Goal: Information Seeking & Learning: Learn about a topic

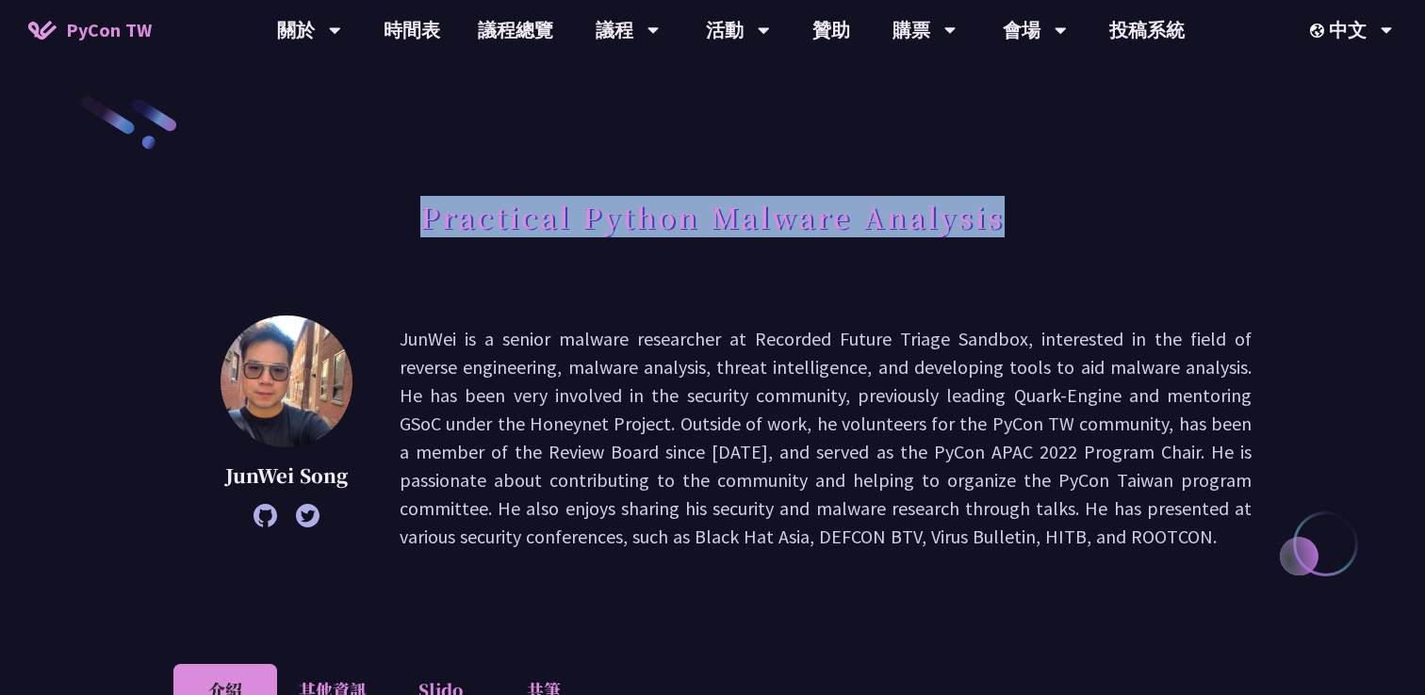
click at [426, 214] on h1 "Practical Python Malware Analysis" at bounding box center [712, 216] width 584 height 57
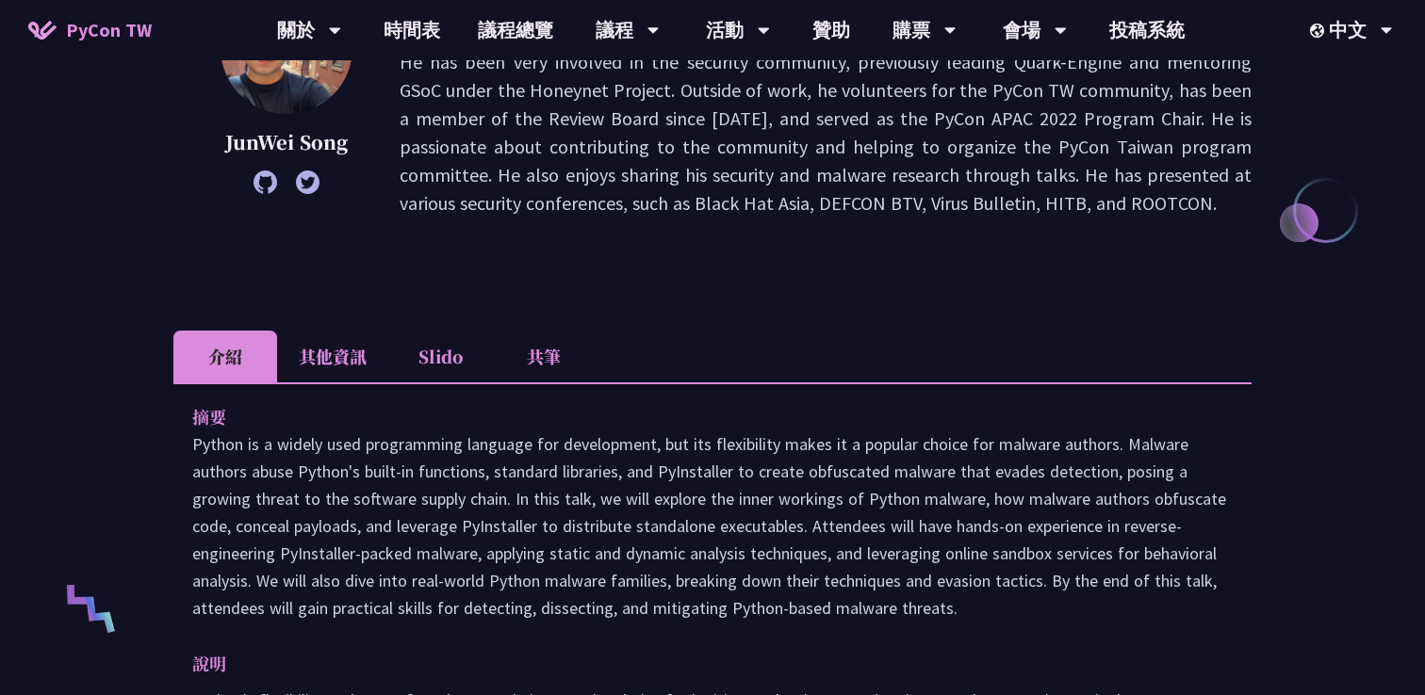
scroll to position [383, 0]
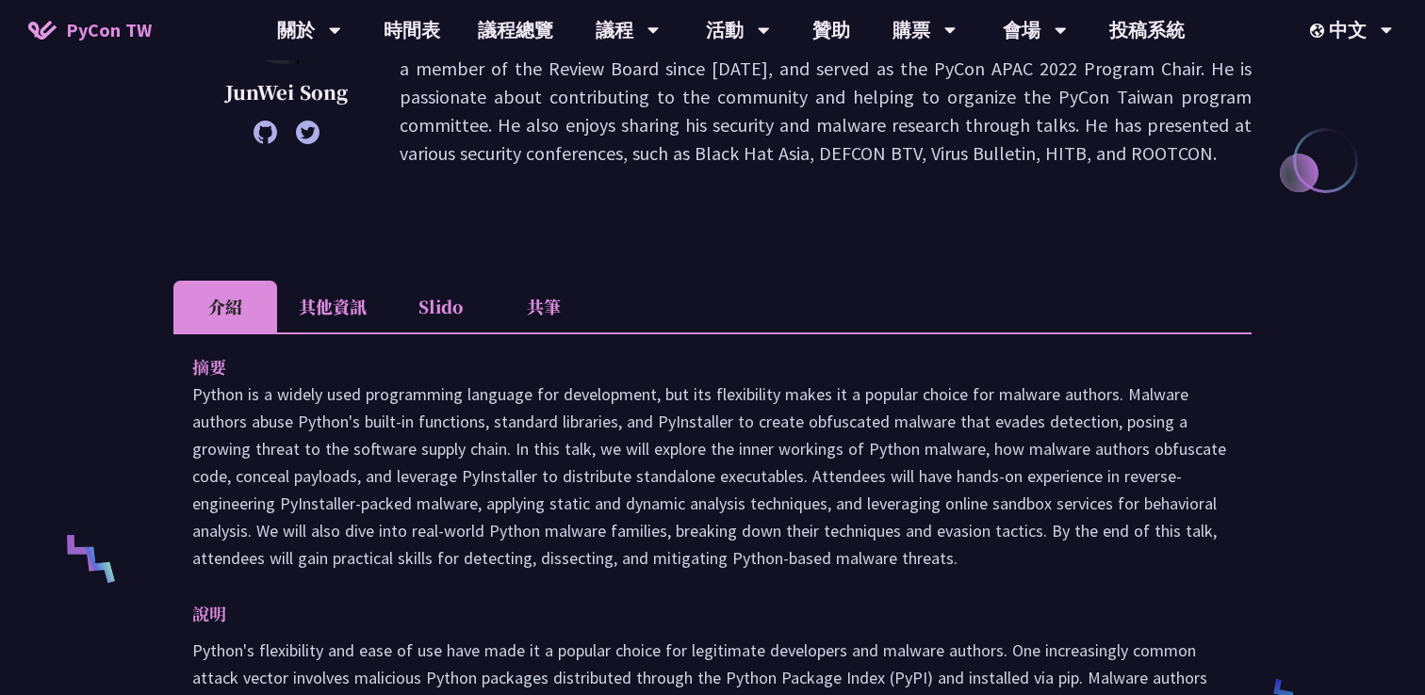
drag, startPoint x: 191, startPoint y: 398, endPoint x: 954, endPoint y: 554, distance: 779.0
click at [954, 554] on p "Python is a widely used programming language for development, but its flexibili…" at bounding box center [712, 476] width 1040 height 191
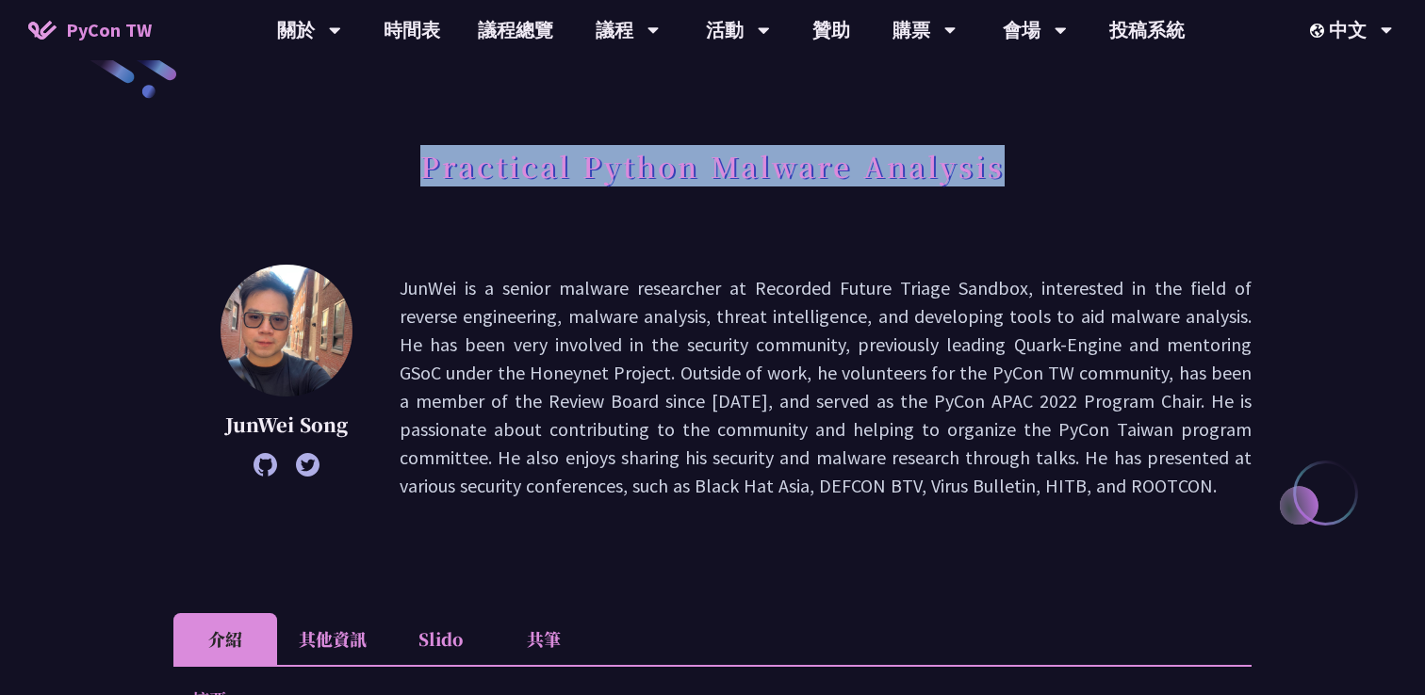
scroll to position [0, 0]
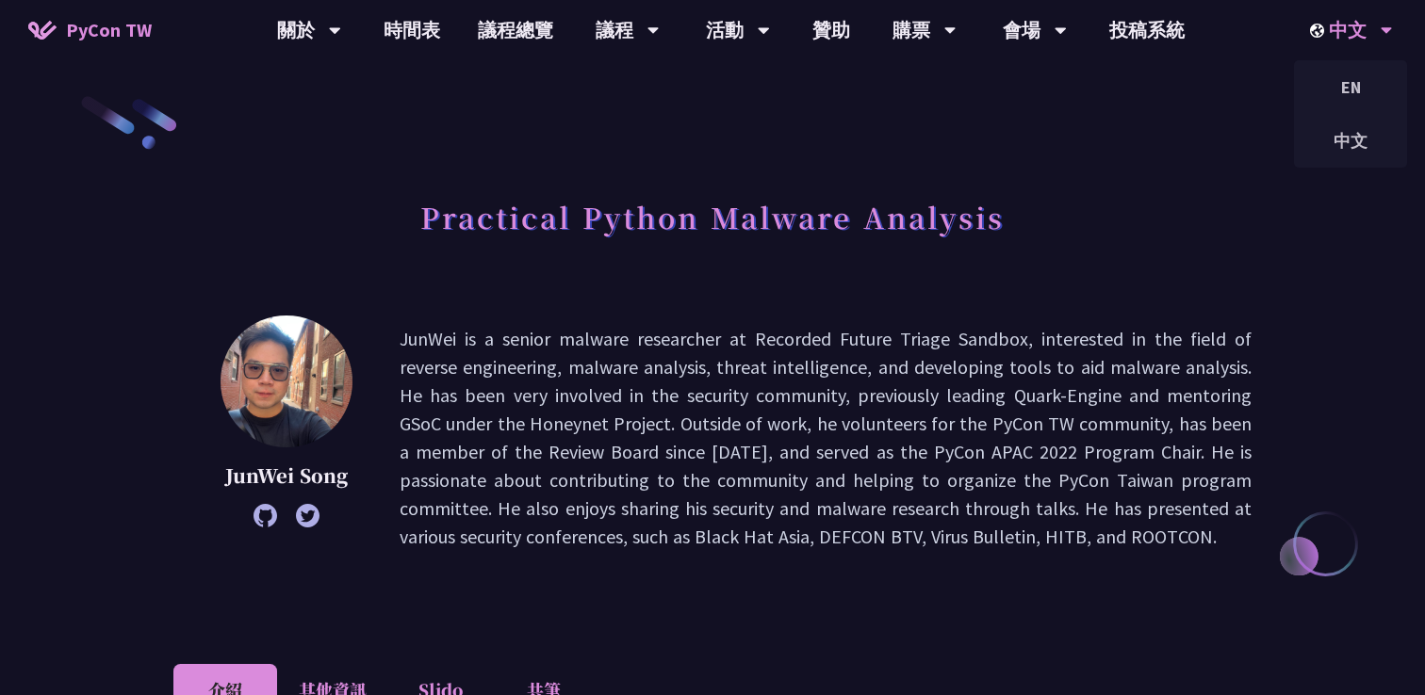
click at [1327, 47] on div "中文" at bounding box center [1351, 30] width 83 height 60
click at [1344, 85] on div "EN" at bounding box center [1350, 87] width 113 height 44
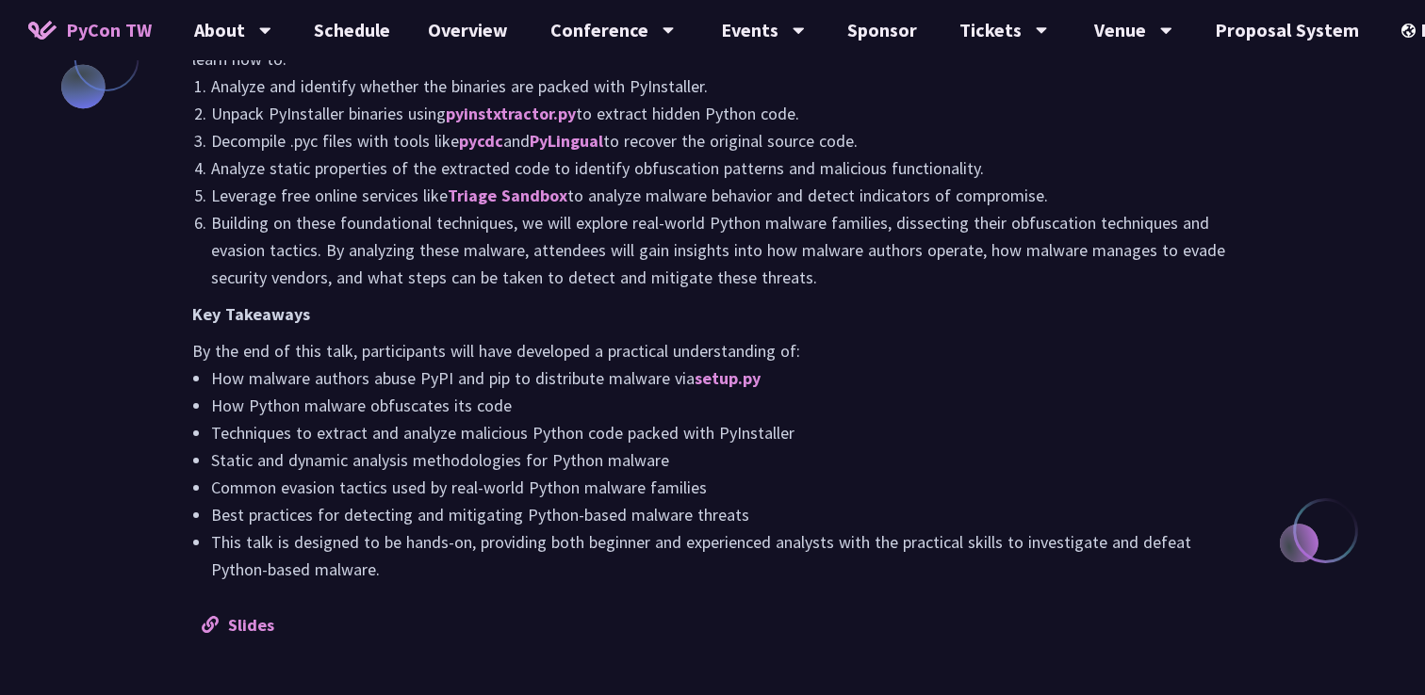
scroll to position [1696, 0]
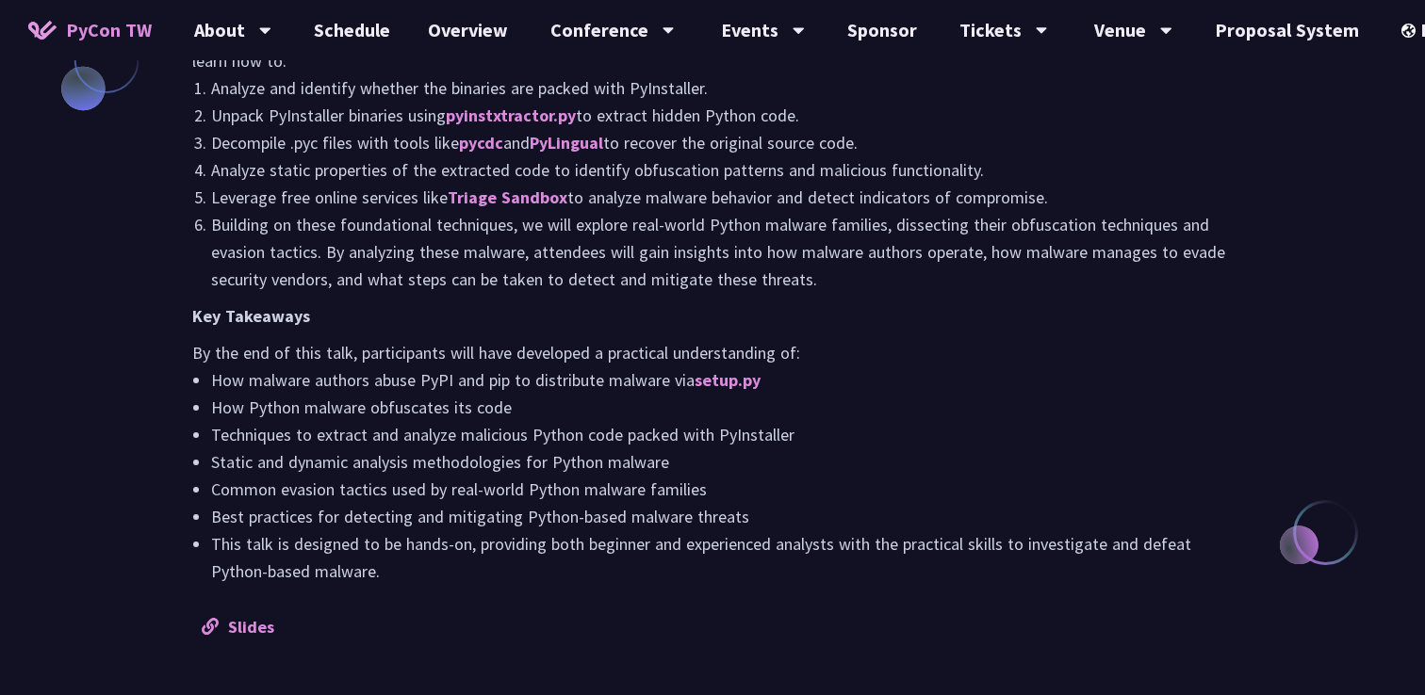
drag, startPoint x: 236, startPoint y: 382, endPoint x: 424, endPoint y: 594, distance: 283.0
copy div "Abstract Python is a widely used programming language for development, but its …"
click at [1248, 32] on link "Proposal System" at bounding box center [1287, 30] width 182 height 60
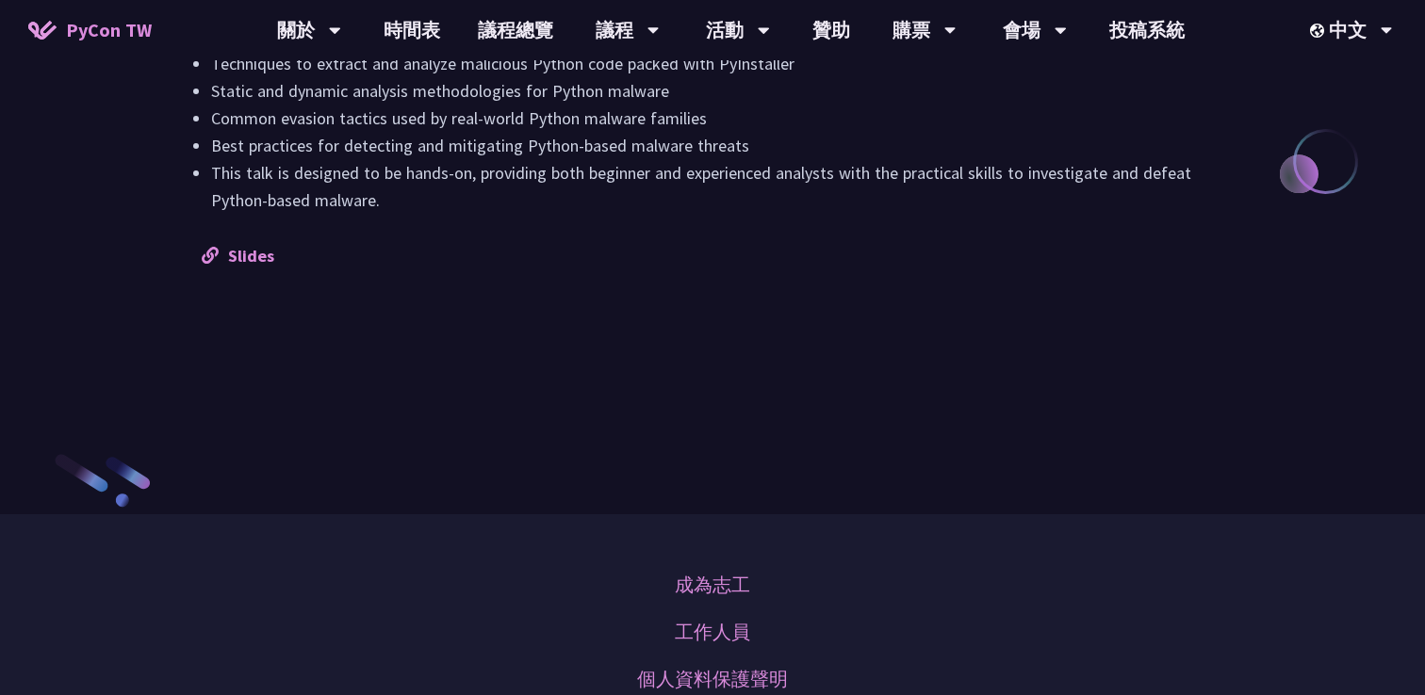
scroll to position [2067, 0]
click at [241, 267] on link "Slides" at bounding box center [238, 256] width 73 height 22
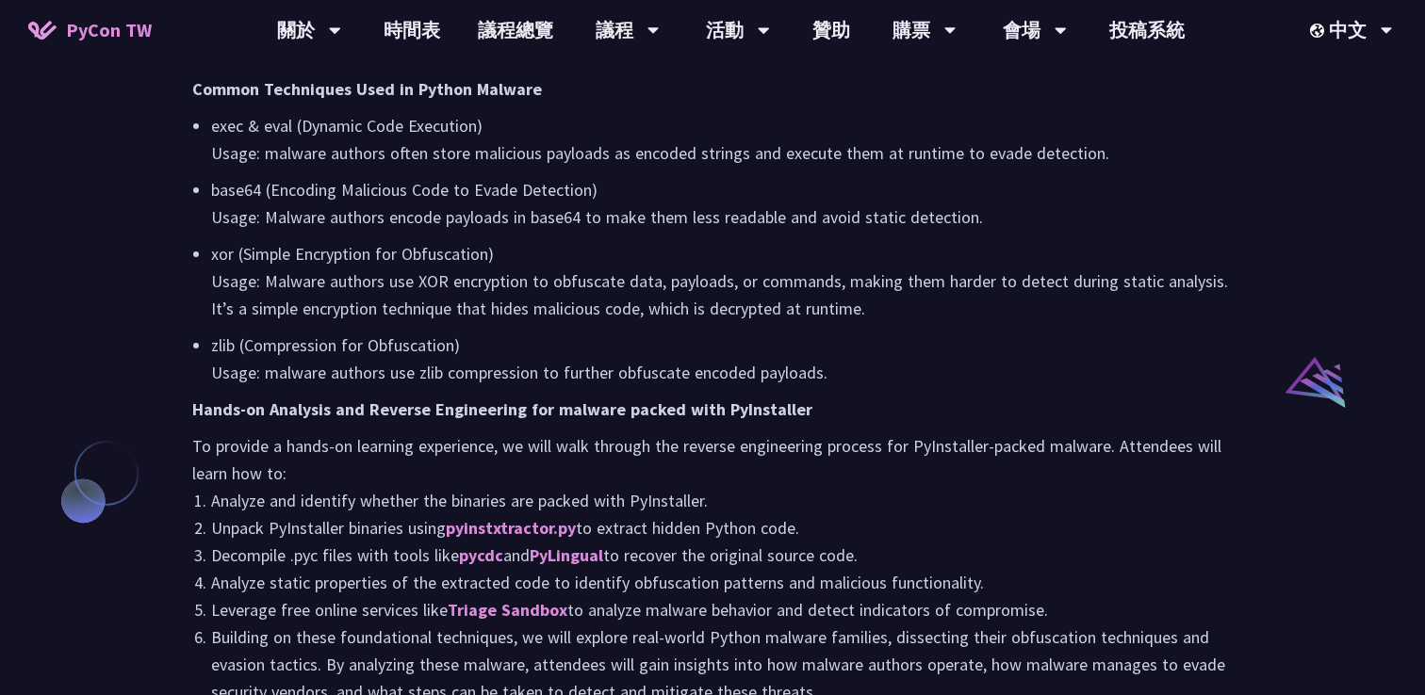
scroll to position [1945, 0]
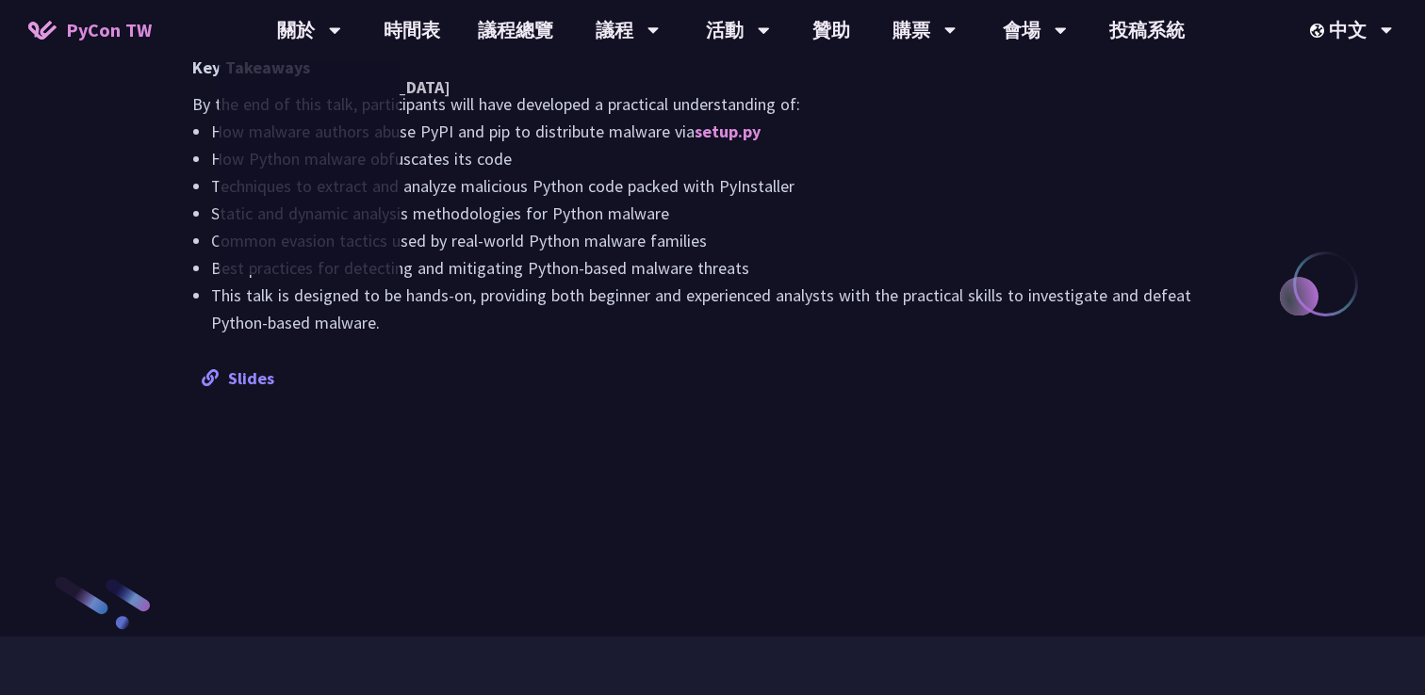
click at [263, 389] on link "Slides" at bounding box center [238, 378] width 73 height 22
